Goal: Task Accomplishment & Management: Complete application form

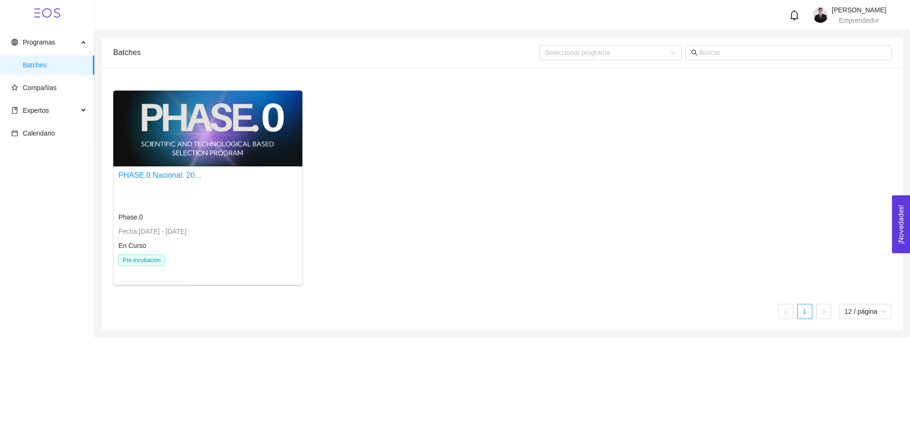
click at [192, 137] on div at bounding box center [207, 129] width 189 height 76
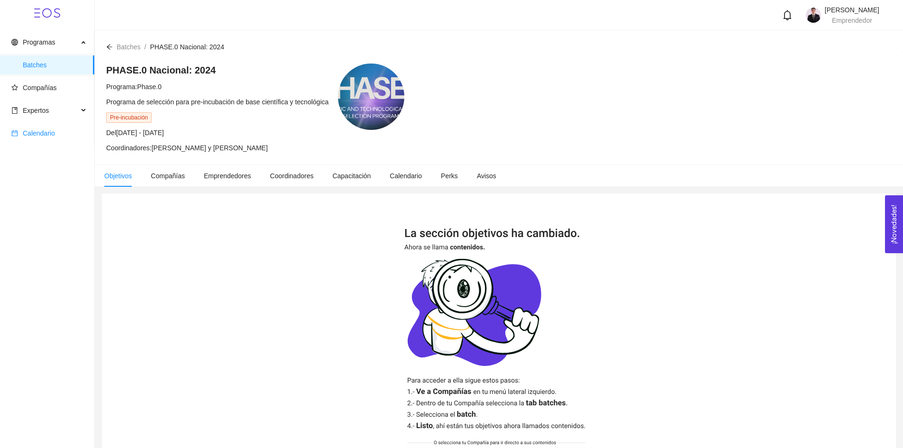
click at [65, 125] on span "Calendario" at bounding box center [48, 133] width 75 height 19
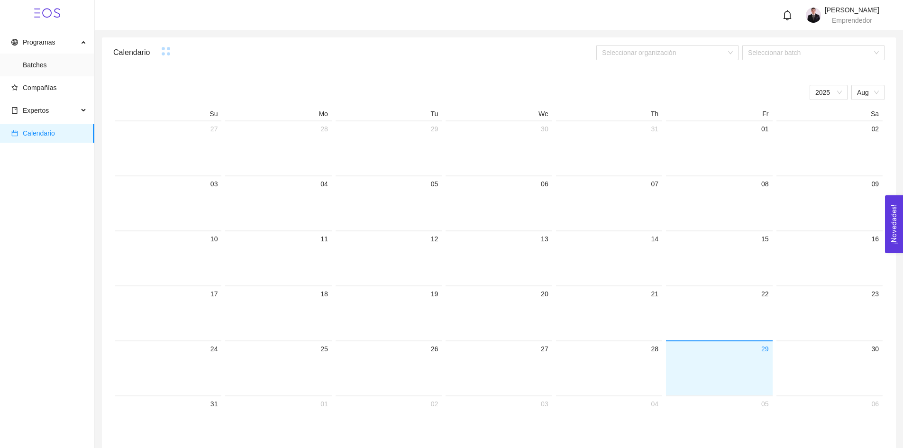
click at [56, 116] on span "Expertos" at bounding box center [44, 110] width 67 height 19
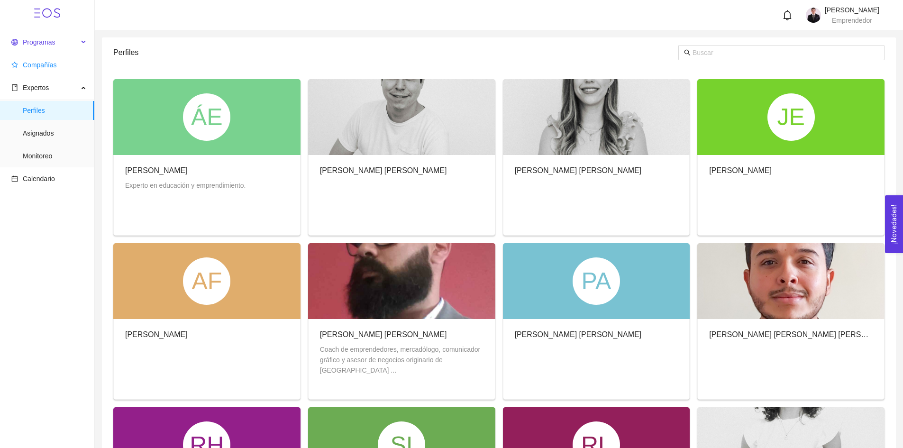
click at [20, 45] on span "Programas" at bounding box center [33, 42] width 44 height 8
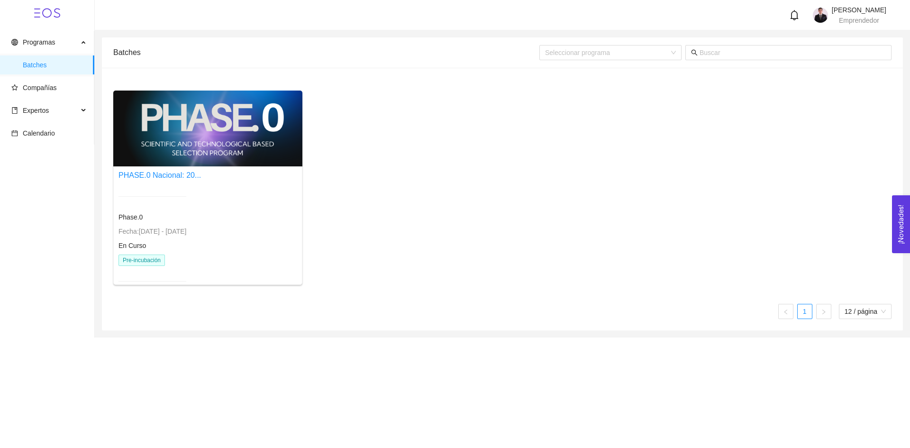
click at [159, 124] on div at bounding box center [207, 129] width 189 height 76
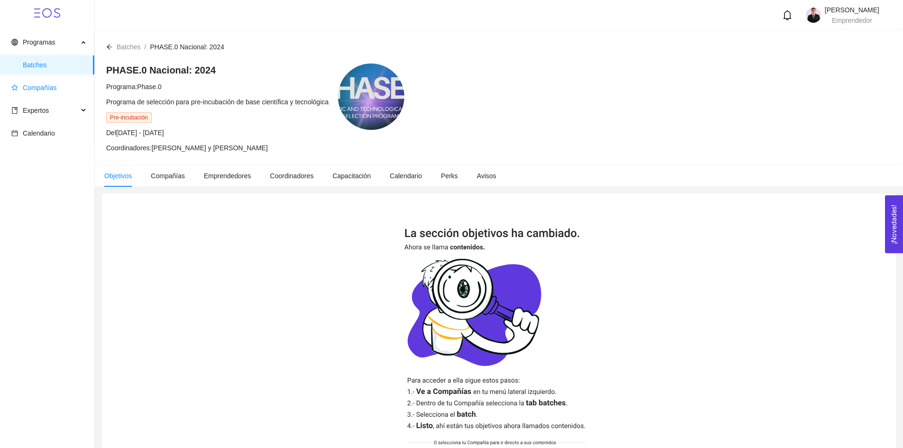
click at [54, 85] on span "Compañías" at bounding box center [40, 88] width 34 height 8
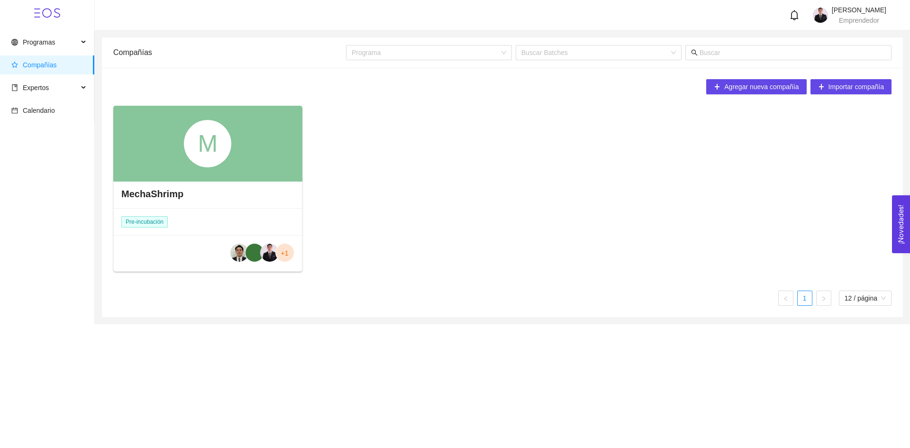
click at [192, 152] on div "M" at bounding box center [207, 143] width 47 height 47
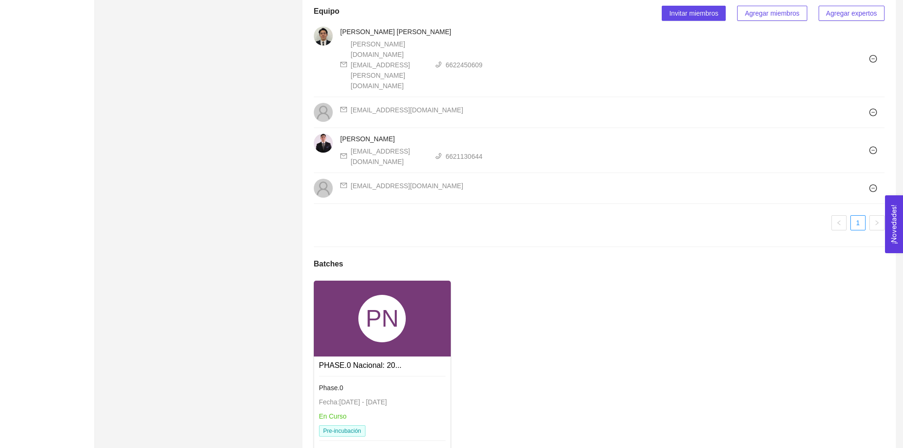
scroll to position [619, 0]
click at [370, 294] on div "PN" at bounding box center [381, 317] width 47 height 47
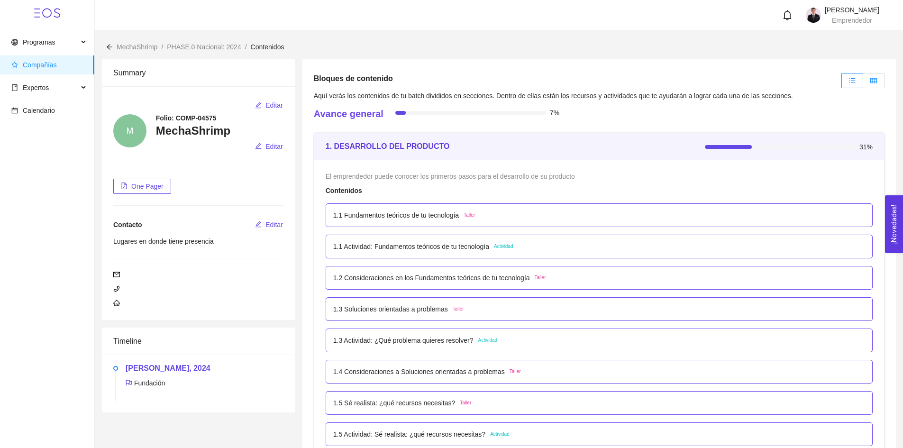
click at [876, 77] on icon "table" at bounding box center [873, 80] width 7 height 7
click at [863, 83] on input "radio" at bounding box center [863, 83] width 0 height 0
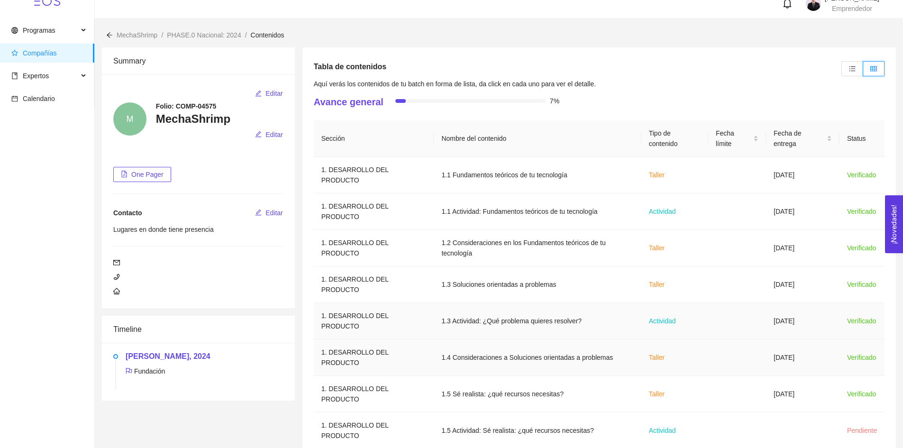
scroll to position [20, 0]
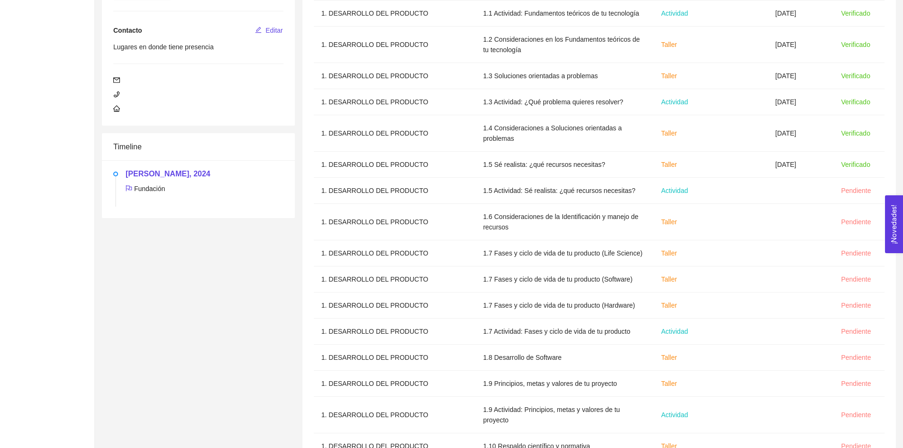
scroll to position [0, 0]
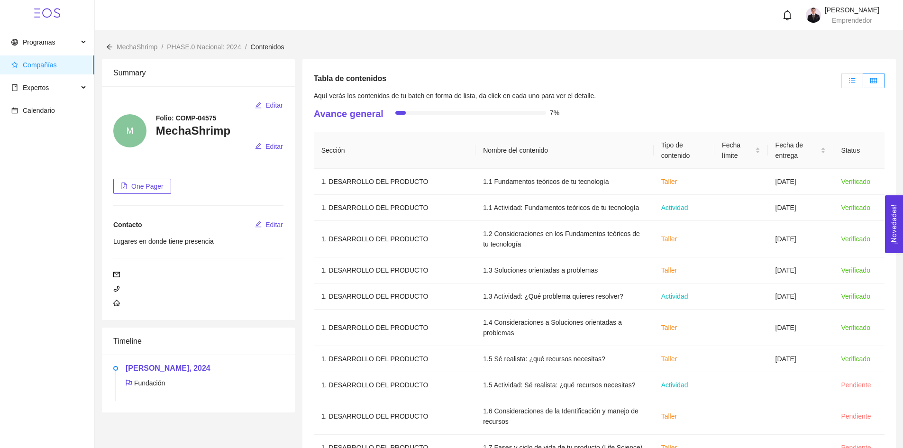
click at [853, 80] on icon "unordered-list" at bounding box center [852, 80] width 7 height 7
click at [842, 83] on input "radio" at bounding box center [842, 83] width 0 height 0
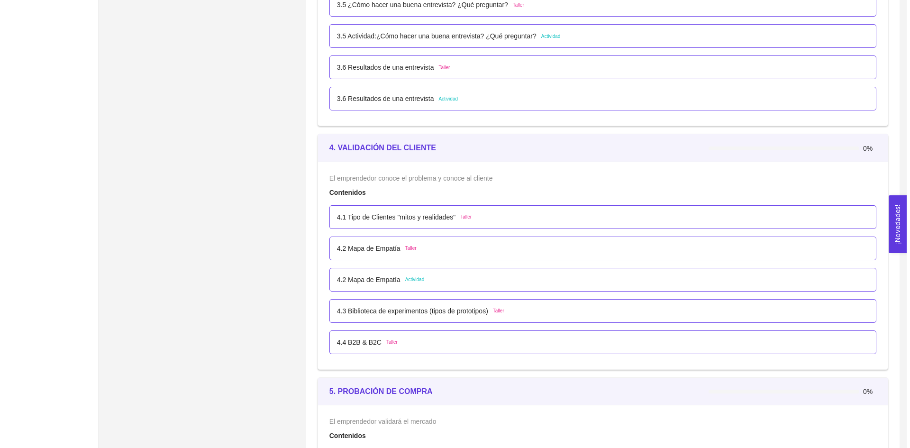
scroll to position [1422, 0]
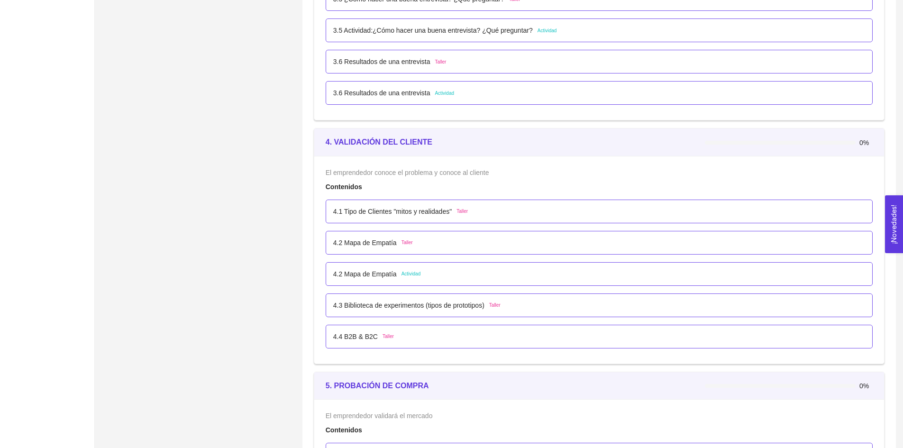
click at [384, 213] on p "4.1 Tipo de Clientes "mitos y realidades"" at bounding box center [392, 211] width 119 height 10
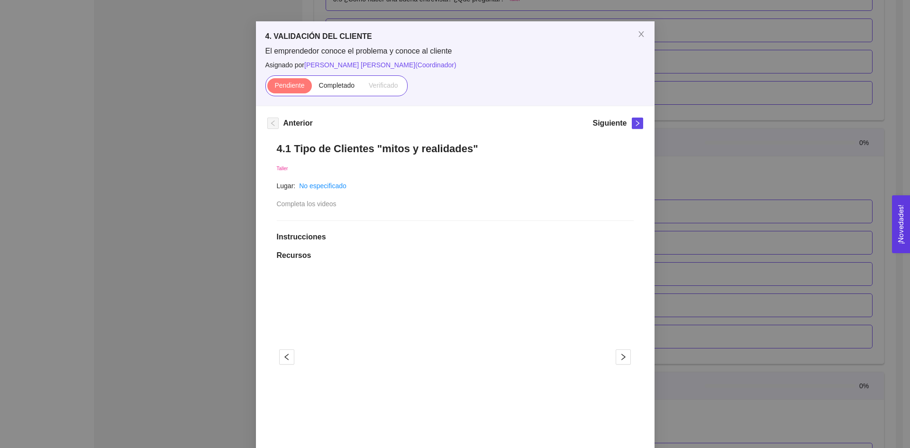
scroll to position [190, 0]
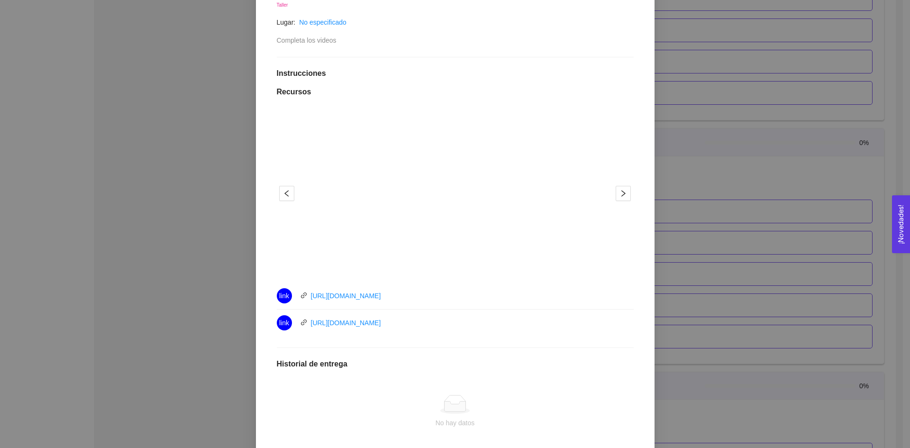
click at [766, 185] on div "4. VALIDACIÓN DEL CLIENTE El emprendedor conoce el problema y conoce al cliente…" at bounding box center [455, 224] width 910 height 448
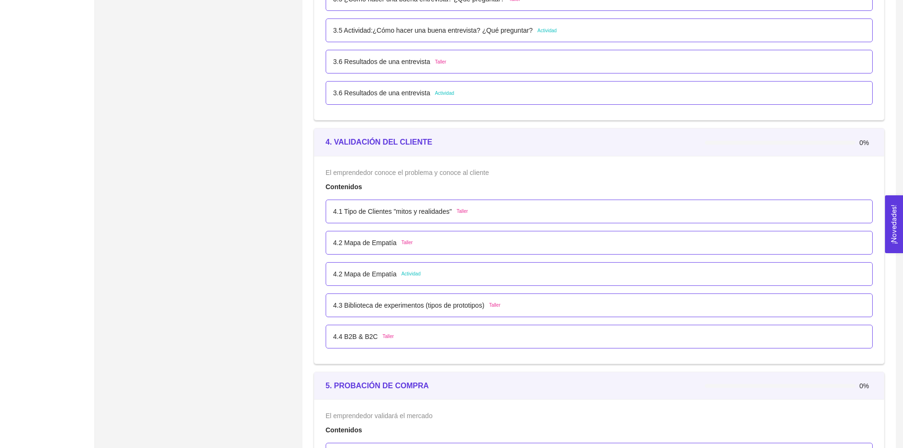
click at [616, 215] on div "4.1 Tipo de Clientes "mitos y realidades" Taller" at bounding box center [599, 211] width 532 height 10
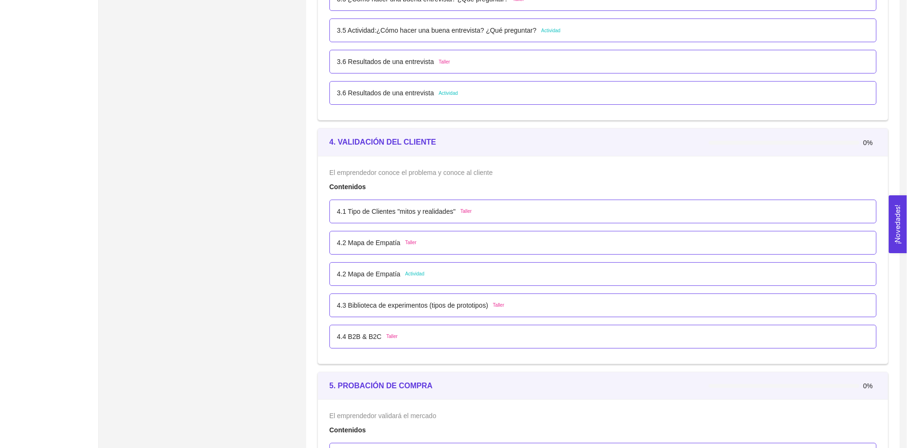
scroll to position [0, 0]
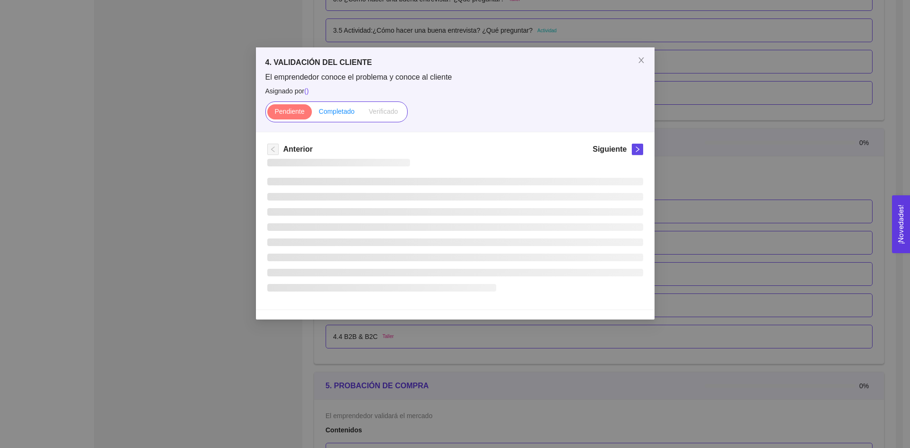
click at [344, 108] on span "Completado" at bounding box center [337, 112] width 36 height 8
click at [312, 114] on input "Completado" at bounding box center [312, 114] width 0 height 0
click at [737, 153] on div "4. VALIDACIÓN DEL CLIENTE El emprendedor conoce el problema y conoce al cliente…" at bounding box center [455, 224] width 910 height 448
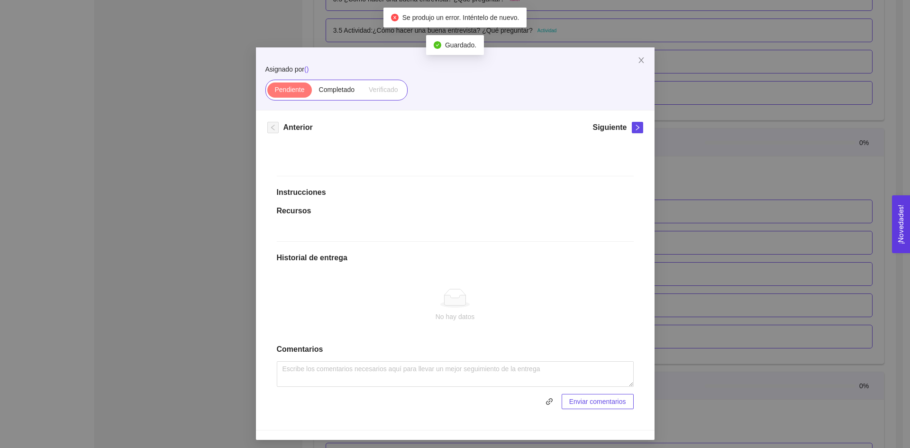
click at [828, 137] on div "Asignado por ( ) Pendiente Completado Verificado Anterior Siguiente Instruccion…" at bounding box center [455, 224] width 910 height 448
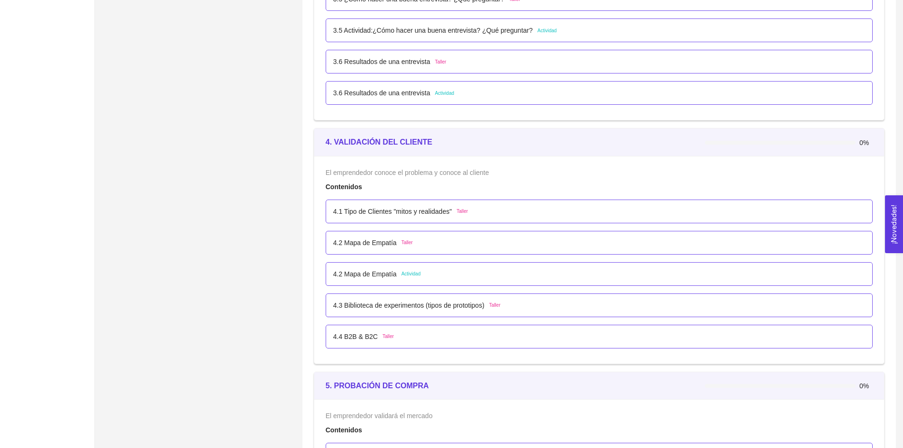
click at [384, 238] on p "4.2 Mapa de Empatía" at bounding box center [365, 243] width 64 height 10
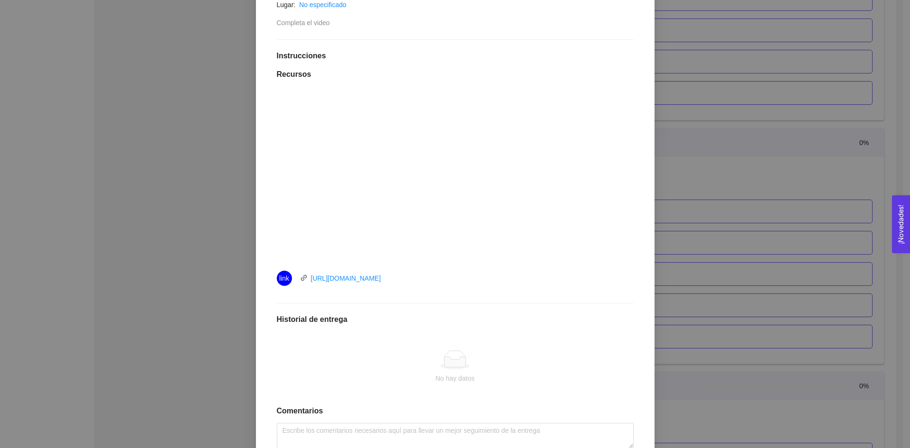
scroll to position [237, 0]
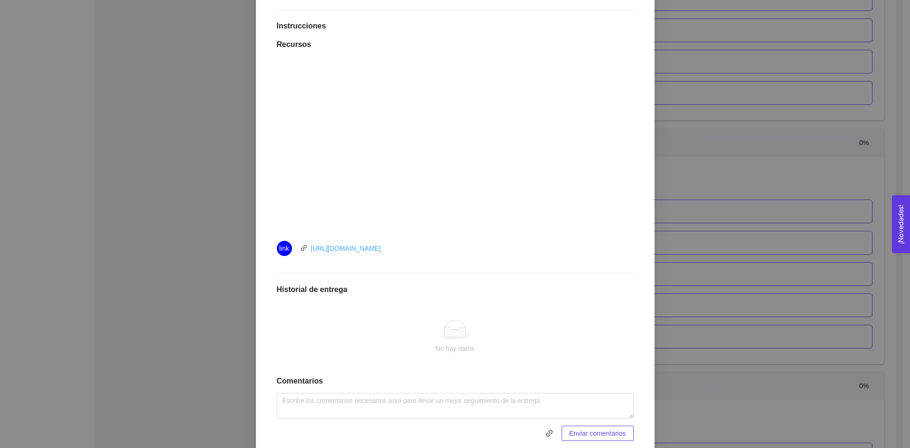
click at [381, 250] on link "[URL][DOMAIN_NAME]" at bounding box center [346, 249] width 70 height 8
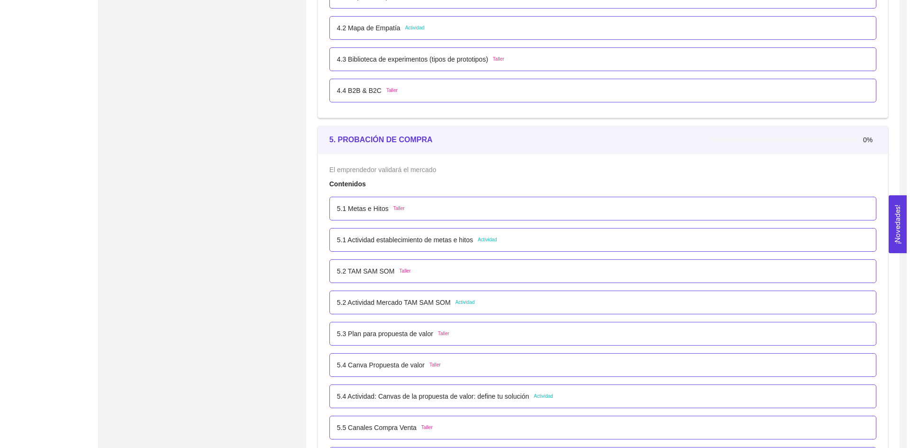
scroll to position [1470, 0]
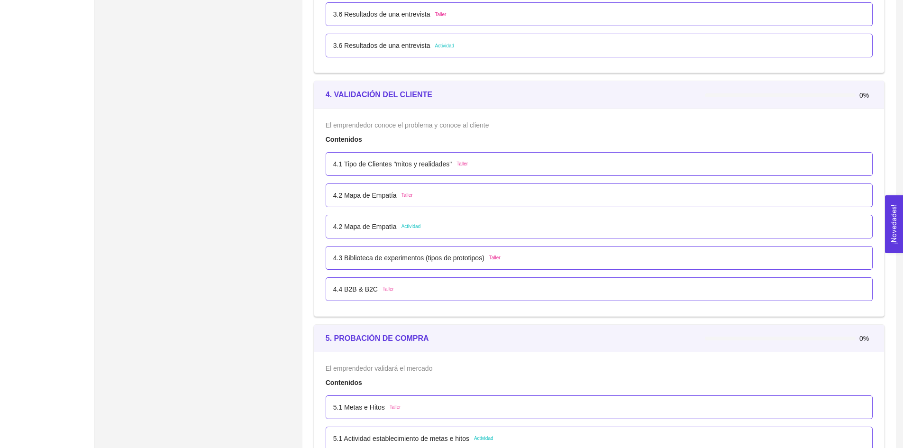
click at [422, 197] on div "4.2 Mapa de Empatía Taller" at bounding box center [599, 195] width 532 height 10
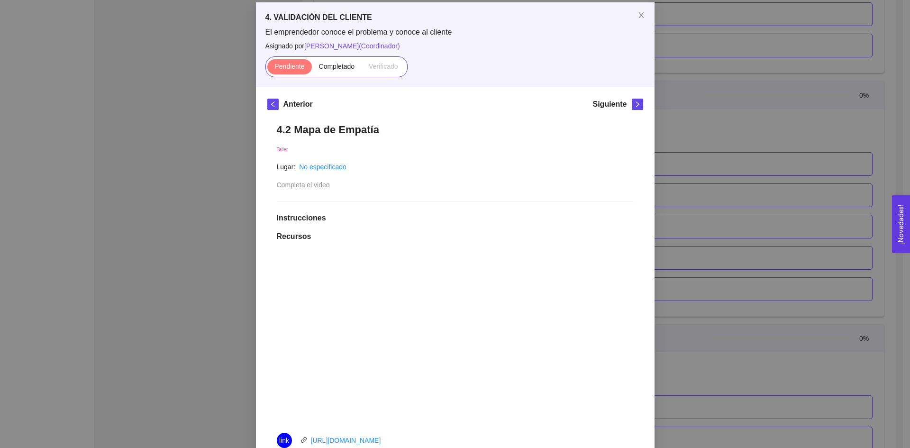
scroll to position [47, 0]
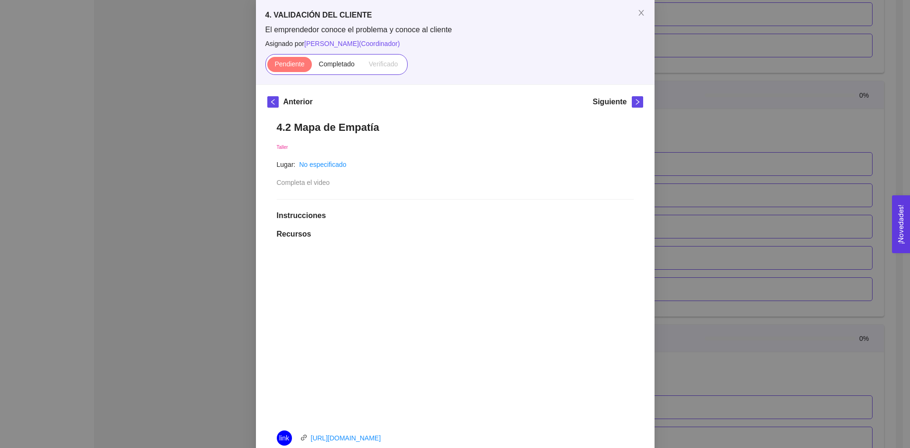
click at [839, 221] on div "4. VALIDACIÓN DEL CLIENTE El emprendedor conoce el problema y conoce al cliente…" at bounding box center [455, 224] width 910 height 448
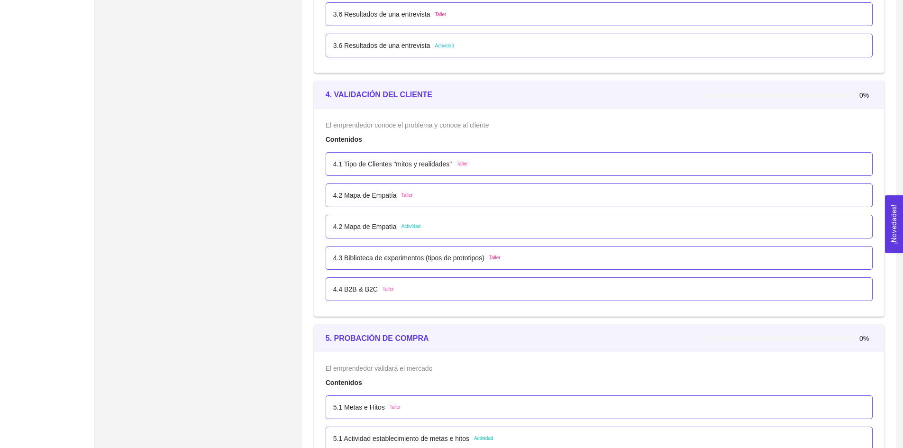
click at [430, 190] on div "4.2 Mapa de Empatía Taller" at bounding box center [599, 195] width 532 height 10
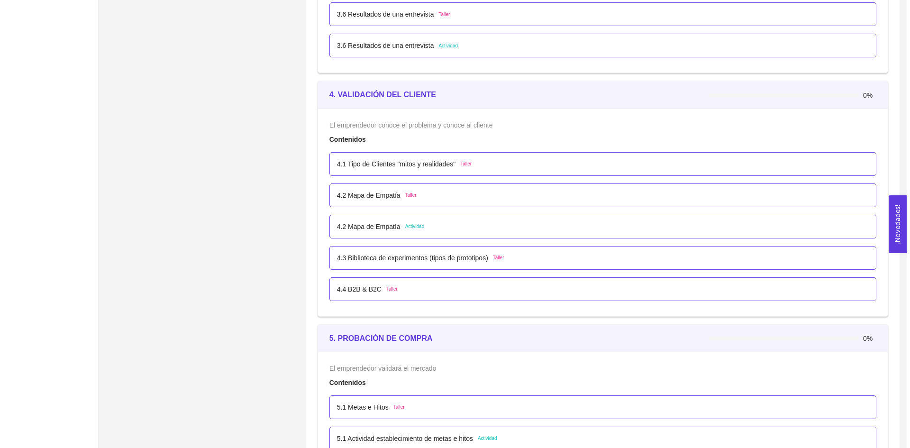
scroll to position [0, 0]
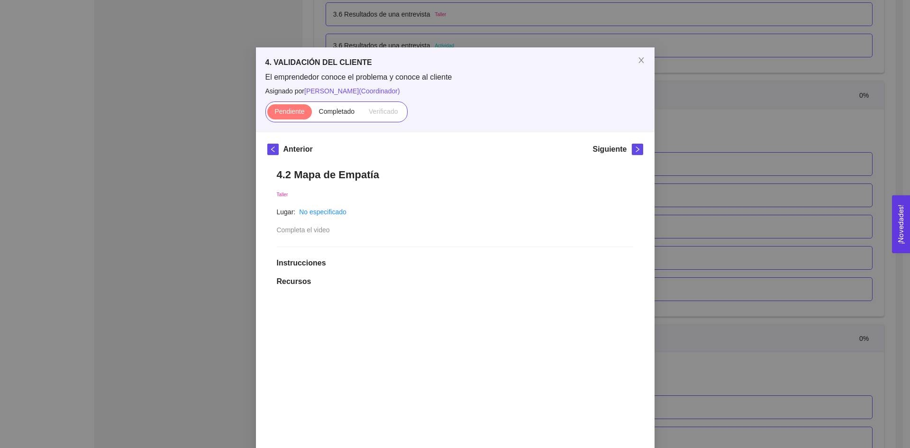
click at [734, 271] on div "4. VALIDACIÓN DEL CLIENTE El emprendedor conoce el problema y conoce al cliente…" at bounding box center [455, 224] width 910 height 448
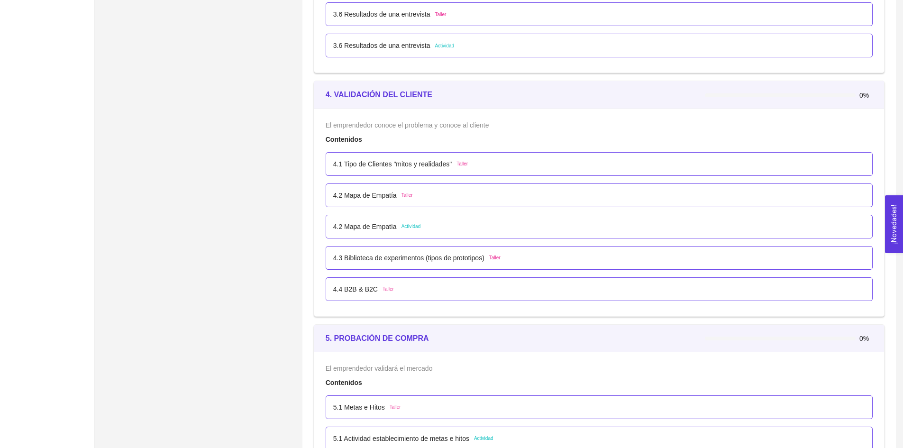
click at [626, 192] on div "4.2 Mapa de Empatía Taller" at bounding box center [599, 195] width 532 height 10
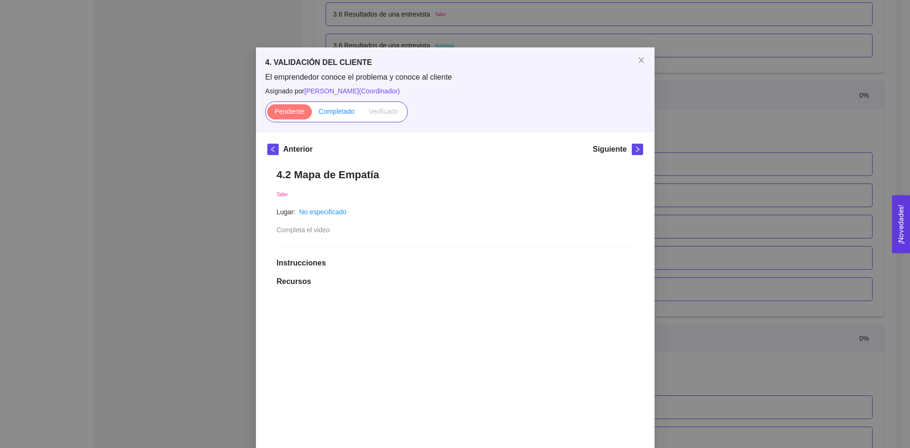
click at [344, 112] on span "Completado" at bounding box center [337, 112] width 36 height 8
click at [312, 114] on input "Completado" at bounding box center [312, 114] width 0 height 0
click at [907, 211] on button "¡Novedades! 0" at bounding box center [901, 224] width 18 height 58
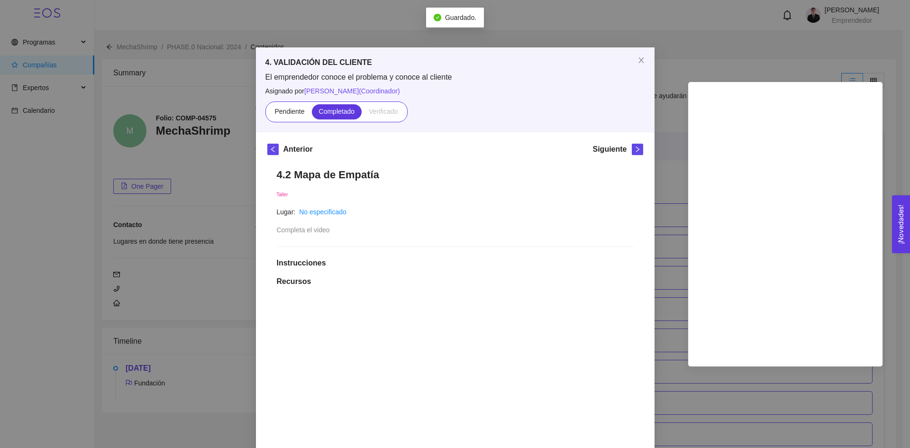
click at [730, 50] on div "4. VALIDACIÓN DEL CLIENTE El emprendedor conoce el problema y conoce al cliente…" at bounding box center [455, 224] width 910 height 448
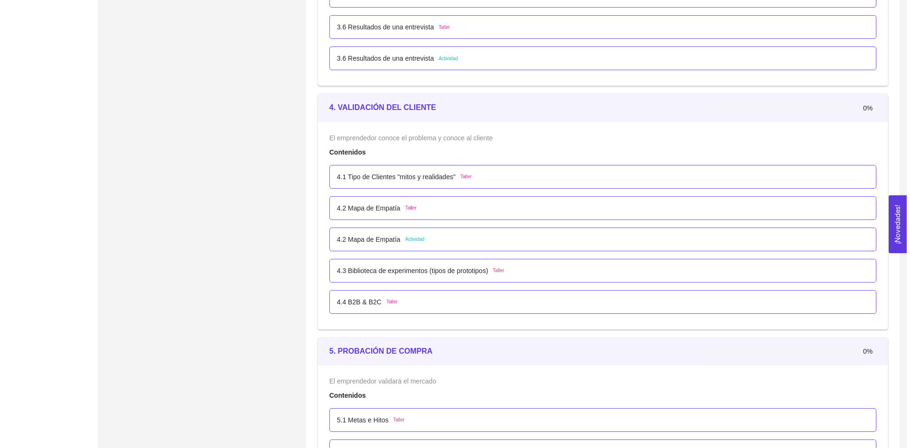
scroll to position [1447, 0]
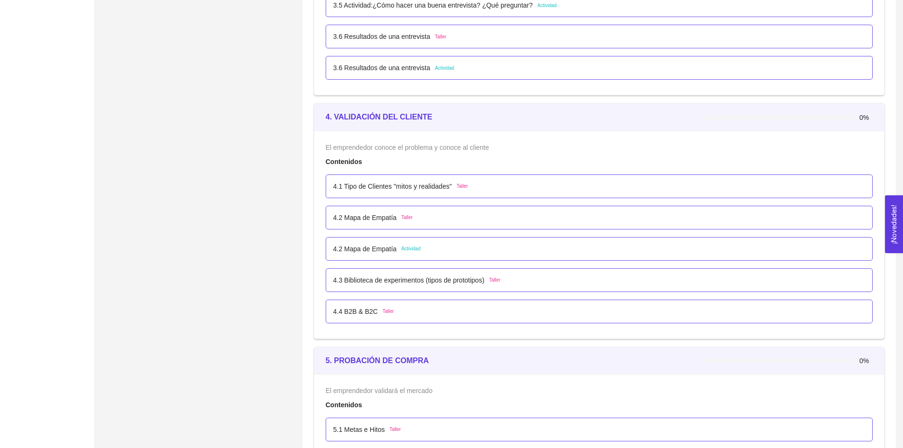
click at [370, 247] on p "4.2 Mapa de Empatía" at bounding box center [365, 249] width 64 height 10
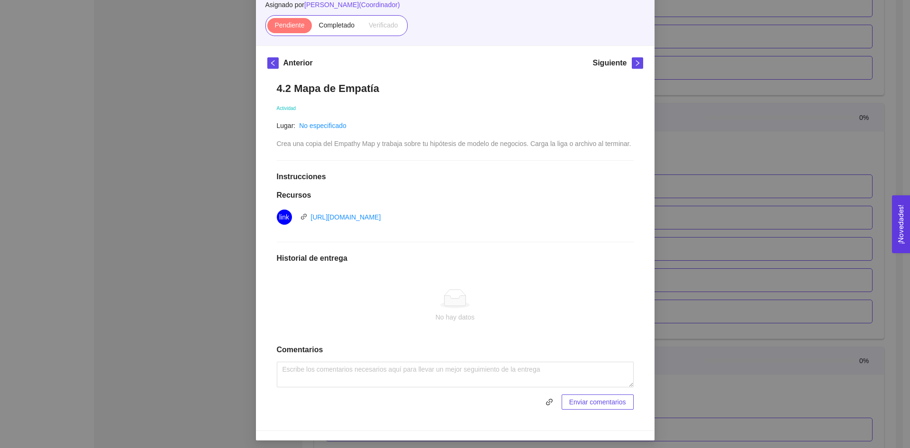
scroll to position [90, 0]
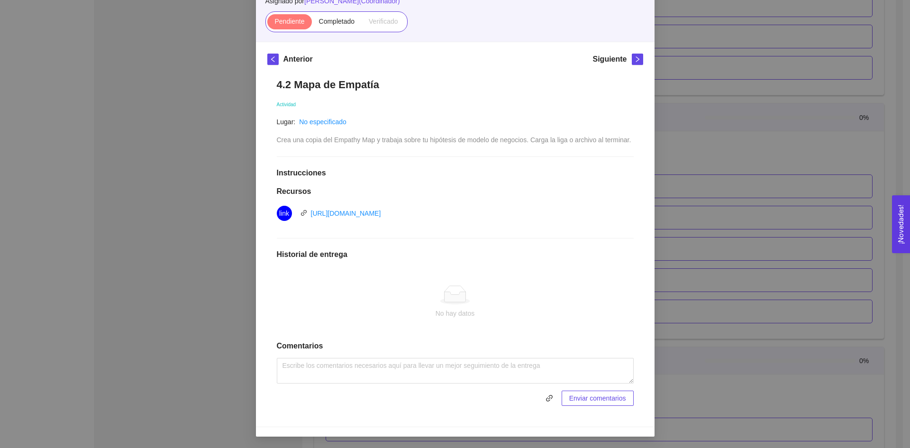
click at [397, 220] on div "link [URL][DOMAIN_NAME]" at bounding box center [383, 213] width 213 height 15
click at [381, 211] on link "[URL][DOMAIN_NAME]" at bounding box center [346, 214] width 70 height 8
